Goal: Information Seeking & Learning: Learn about a topic

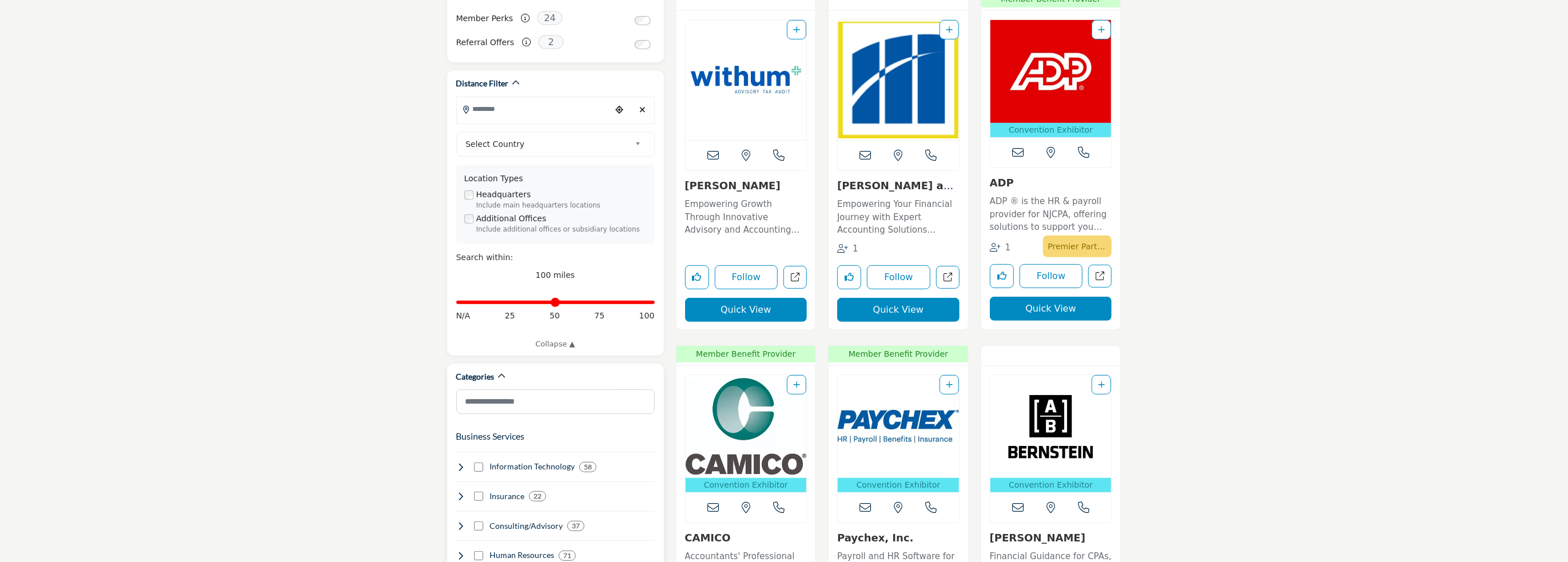
scroll to position [572, 0]
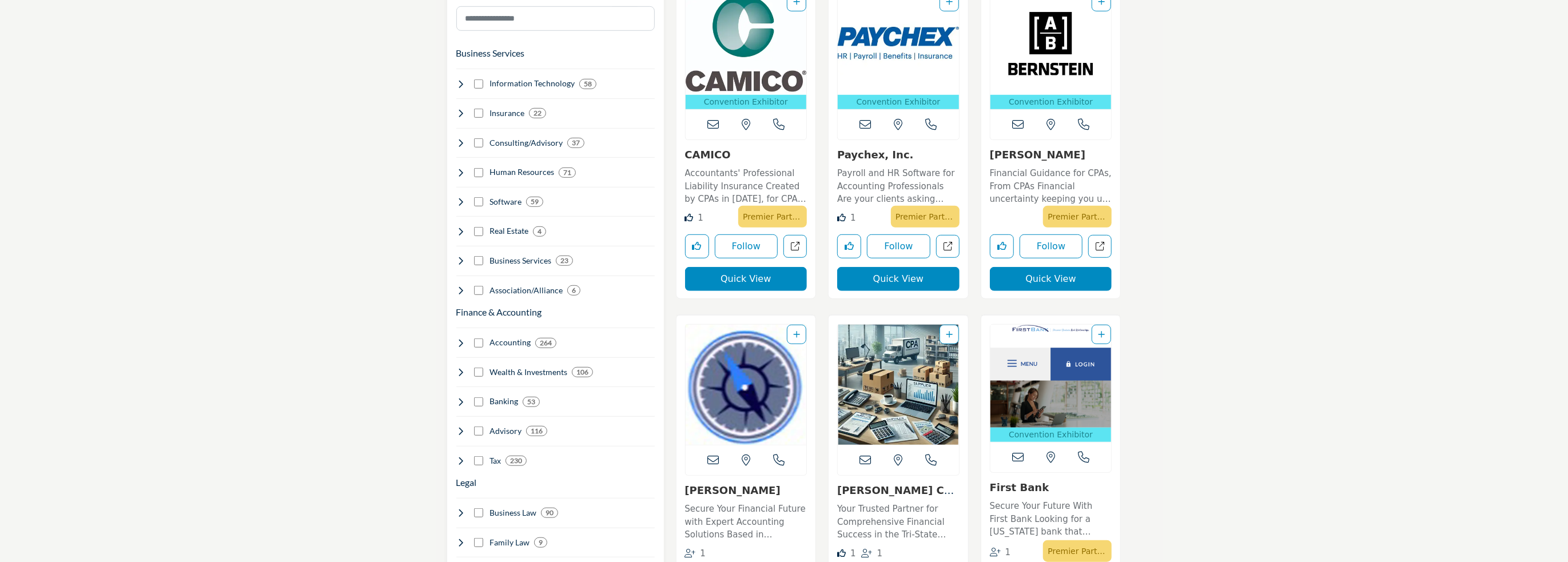
scroll to position [801, 0]
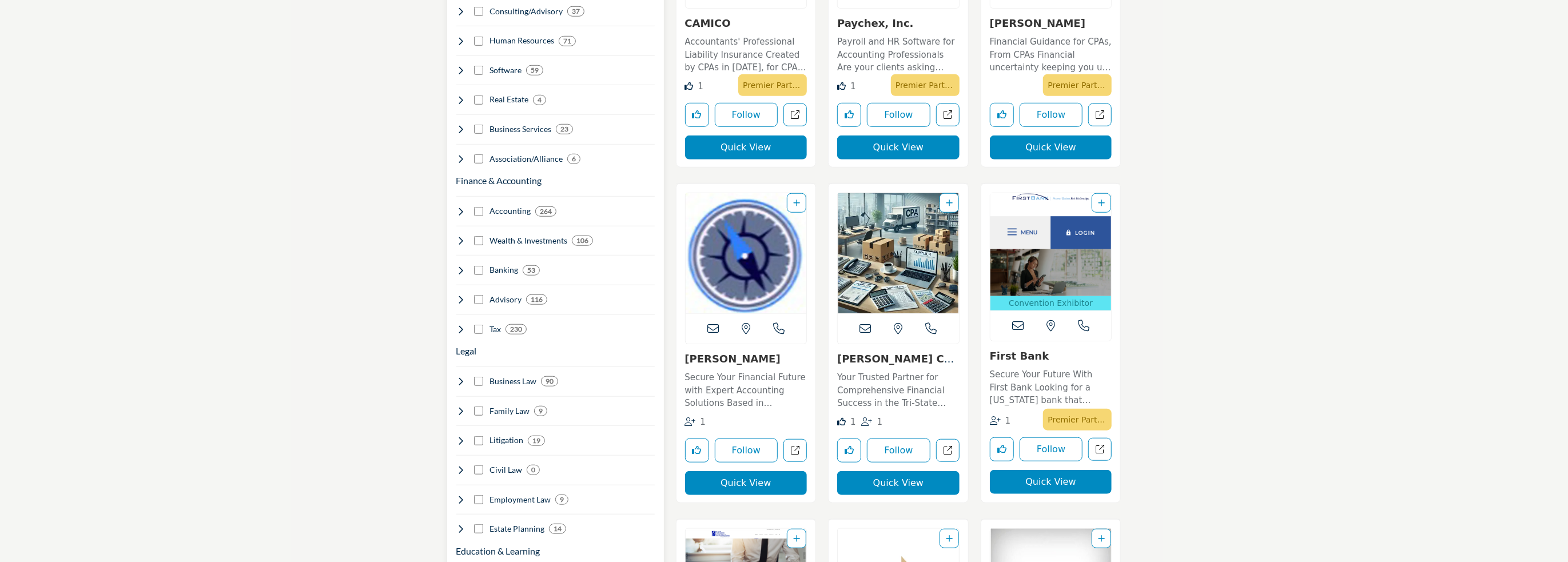
click at [483, 324] on div "Tax 230" at bounding box center [491, 329] width 71 height 12
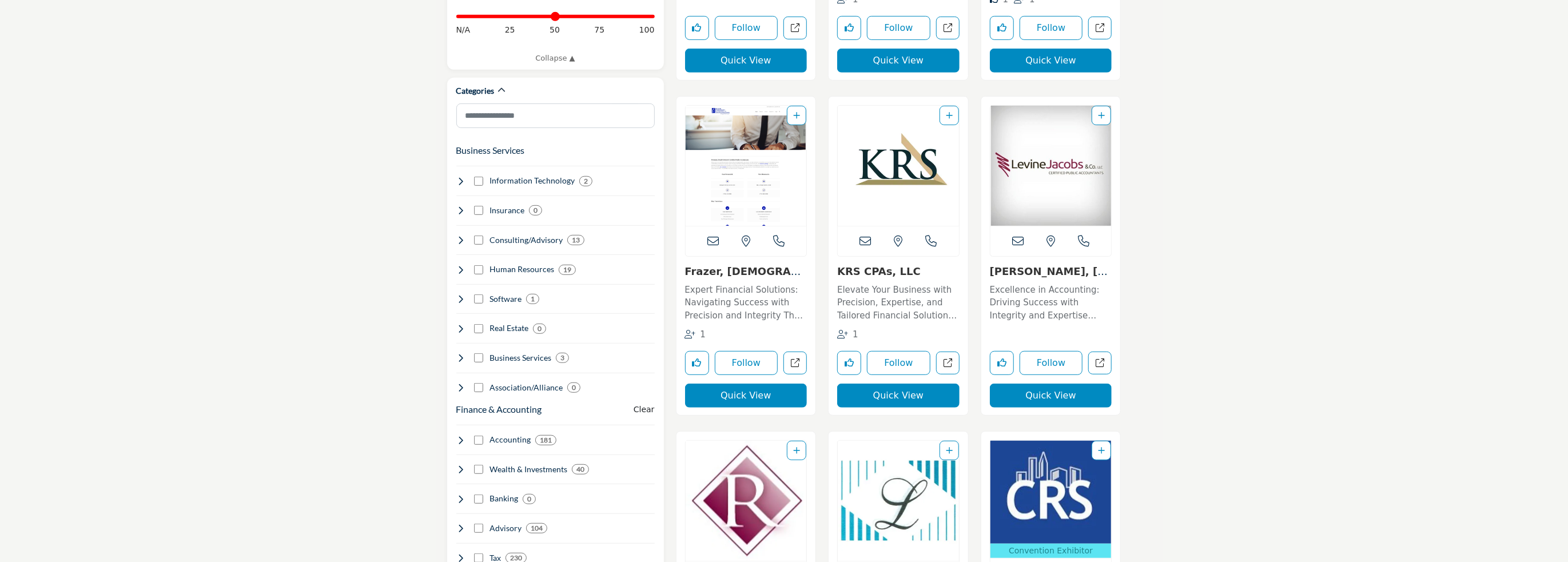
scroll to position [744, 0]
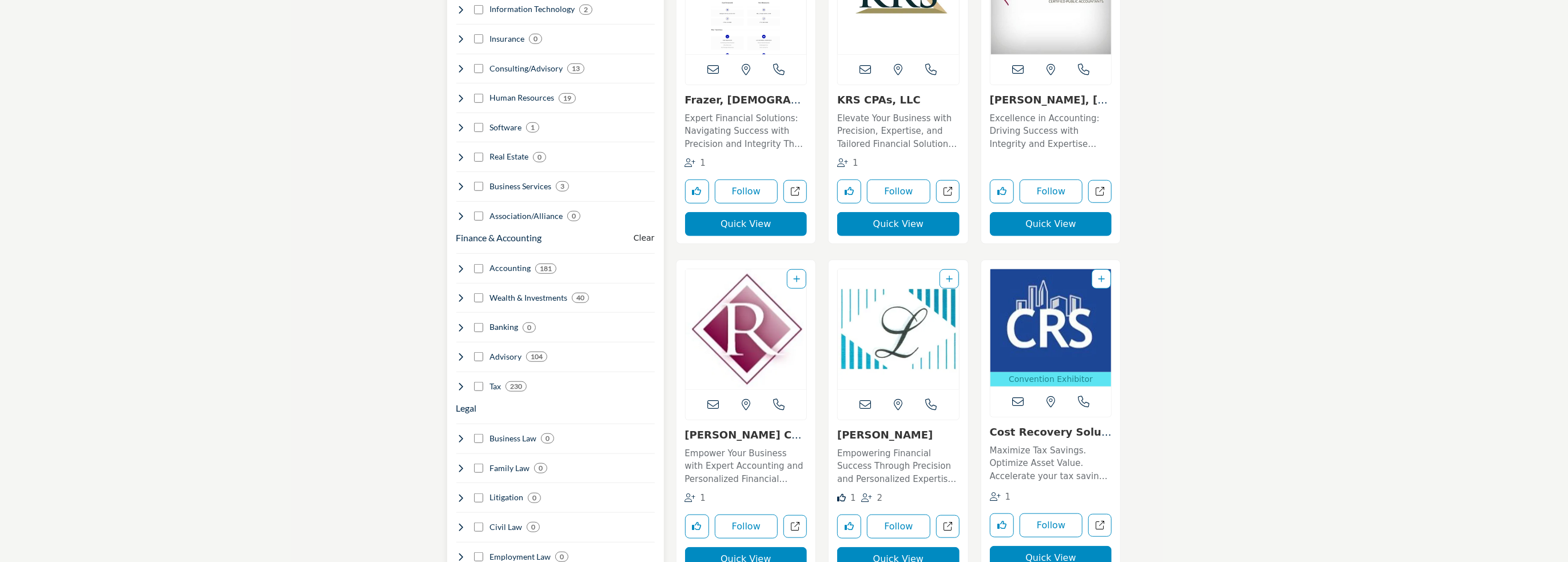
click at [461, 382] on icon at bounding box center [460, 386] width 9 height 9
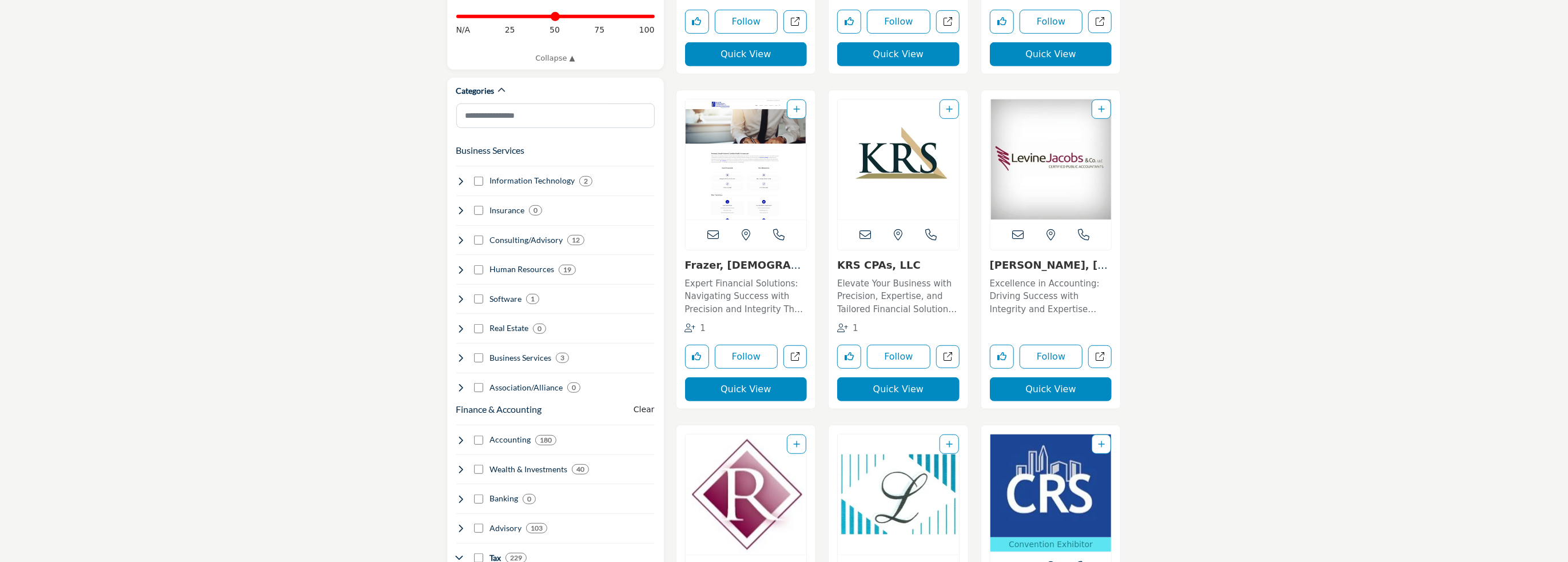
scroll to position [859, 0]
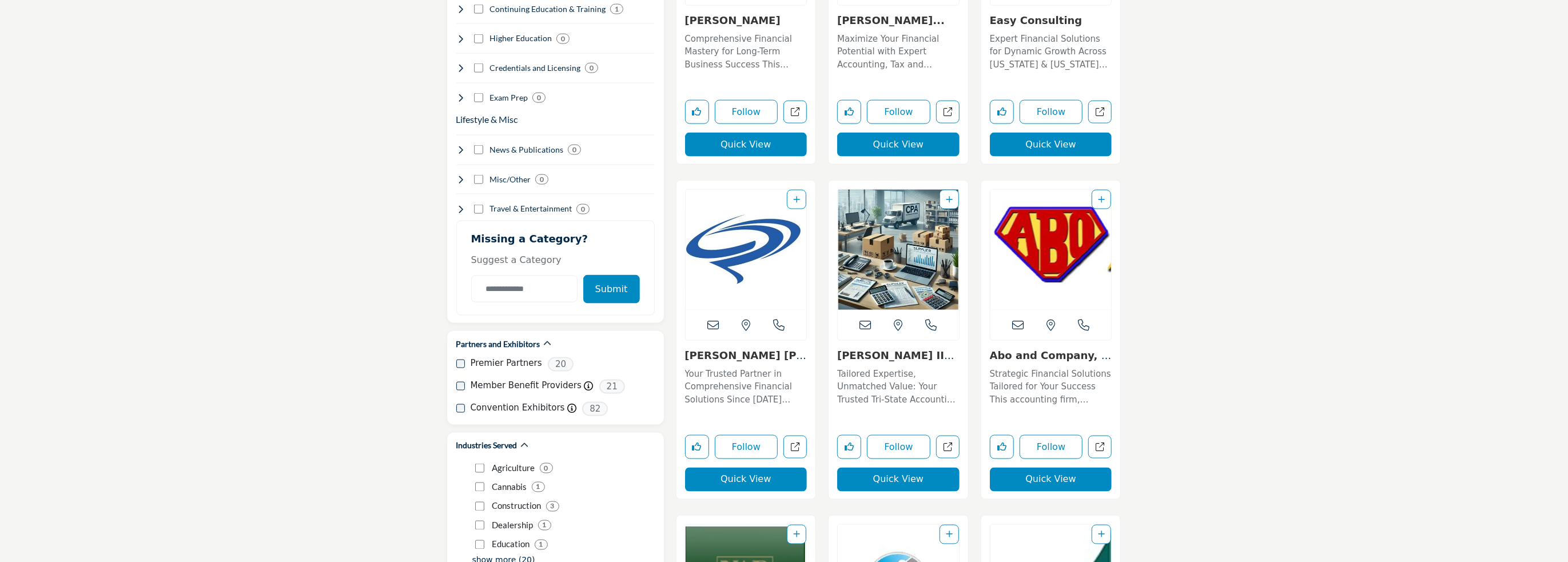
scroll to position [1659, 0]
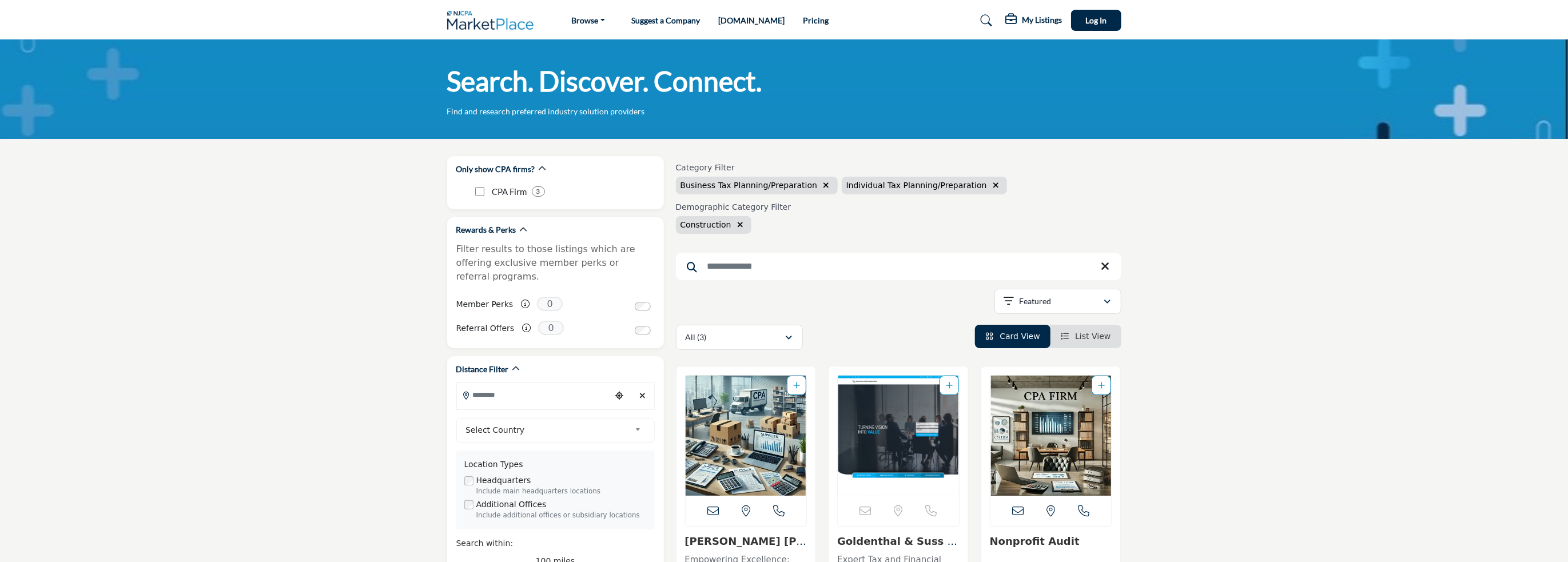
click at [1105, 333] on span "List View" at bounding box center [1092, 335] width 36 height 9
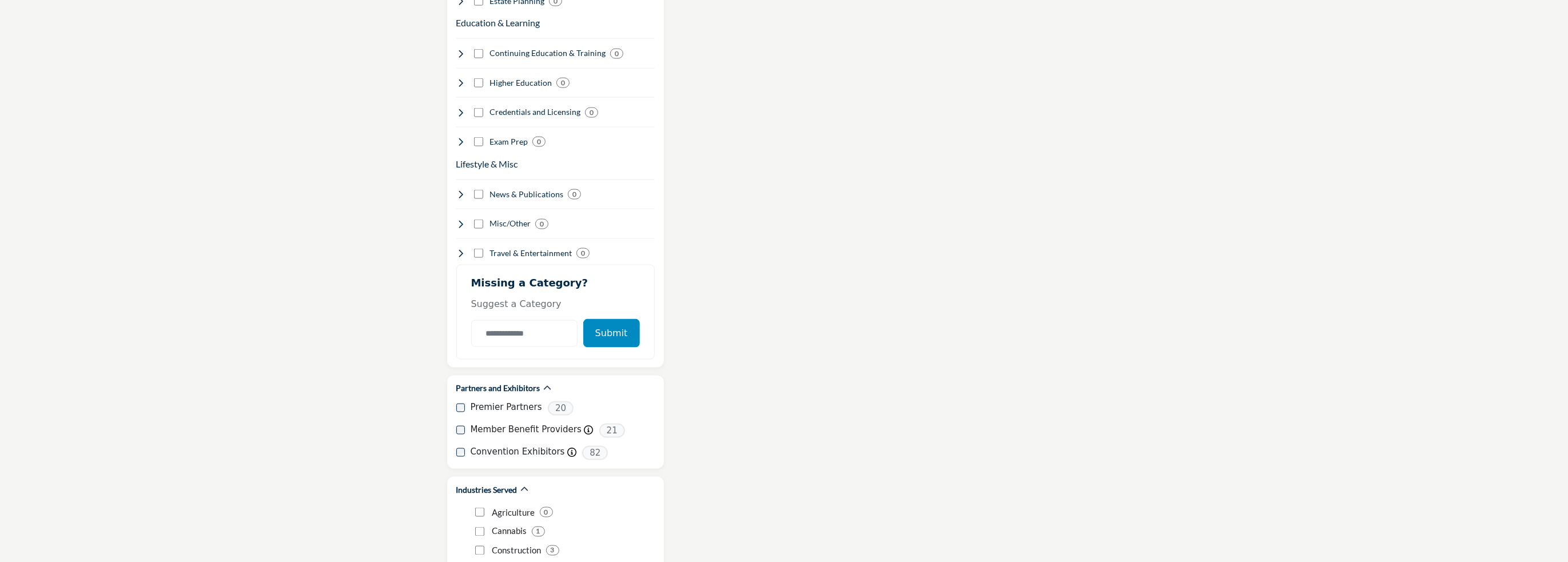
scroll to position [1602, 0]
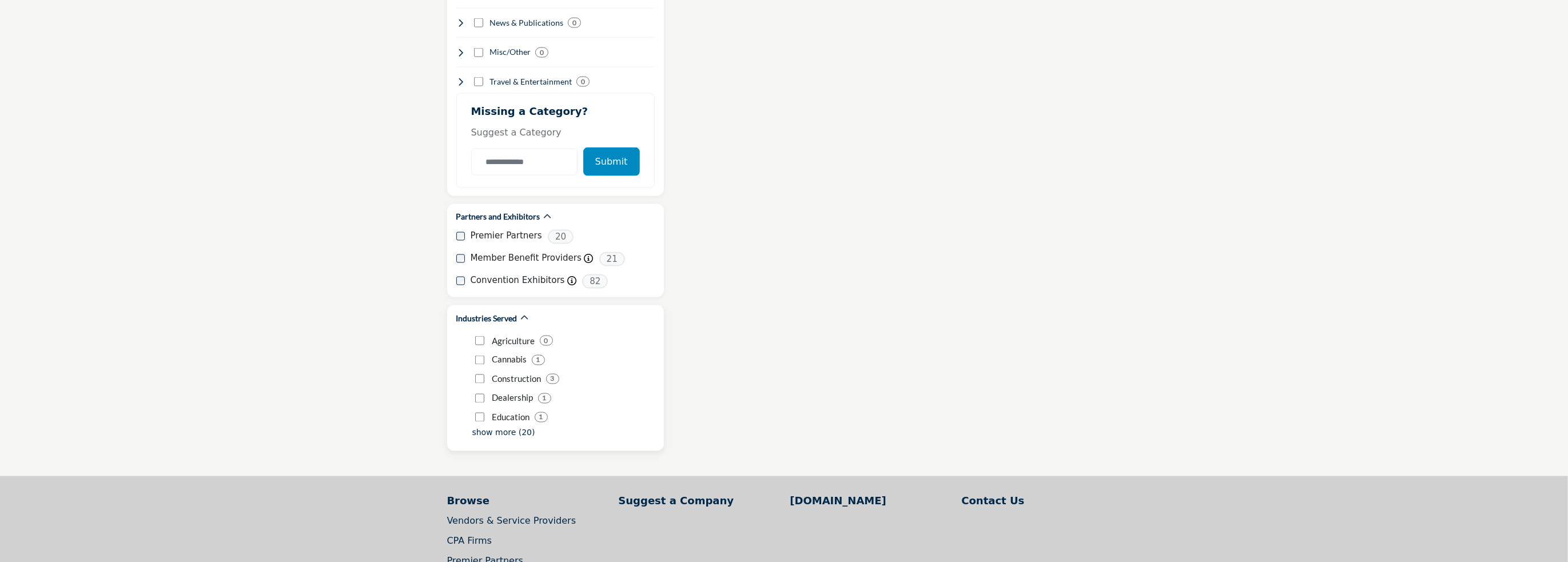
click at [517, 427] on p "show more (20)" at bounding box center [504, 433] width 63 height 12
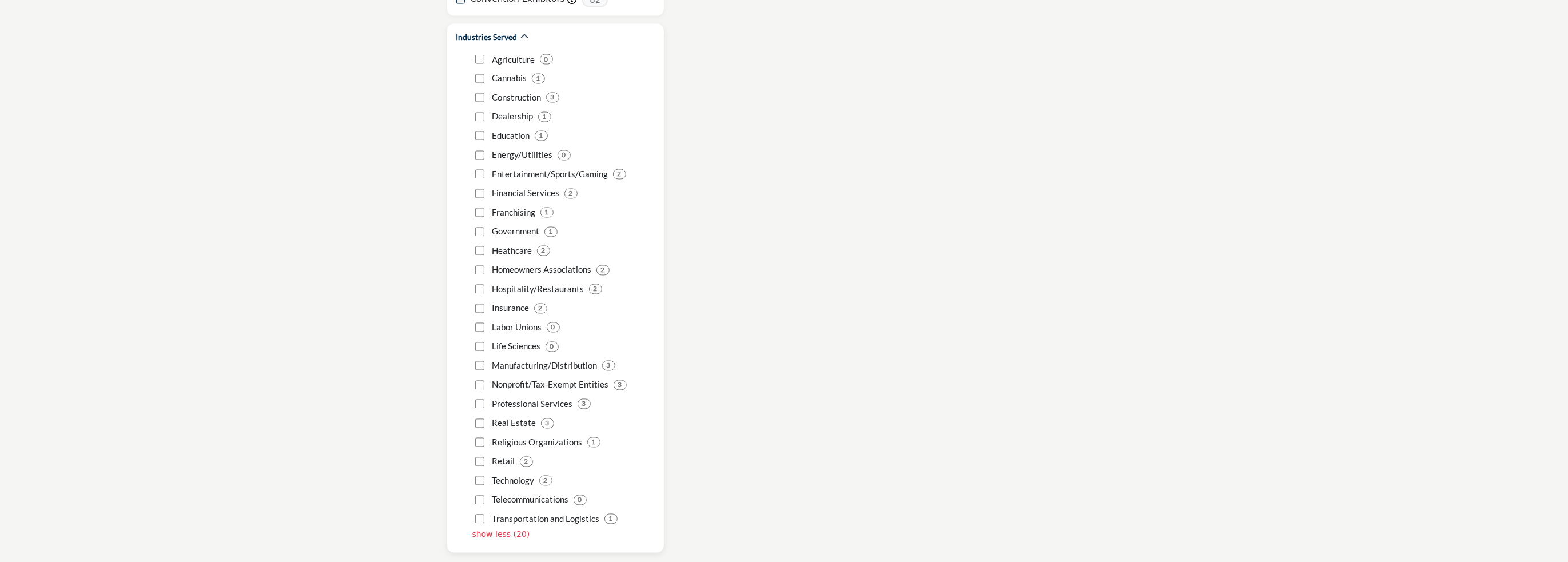
scroll to position [1888, 0]
